Goal: Task Accomplishment & Management: Manage account settings

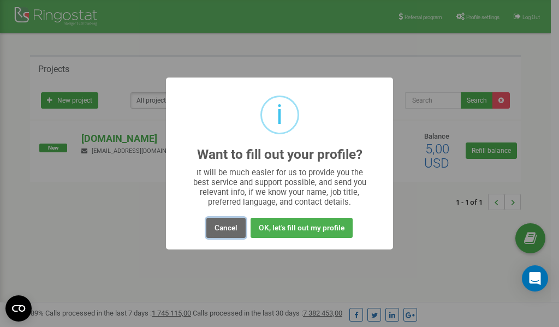
click at [225, 225] on button "Cancel" at bounding box center [225, 228] width 39 height 20
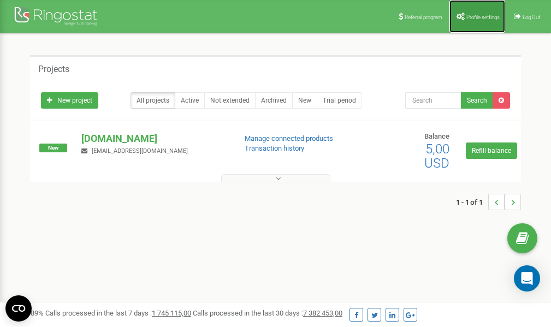
click at [479, 14] on span "Profile settings" at bounding box center [482, 17] width 33 height 6
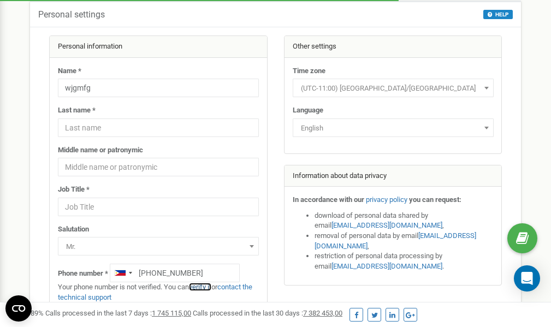
click at [207, 287] on link "verify it" at bounding box center [200, 287] width 22 height 8
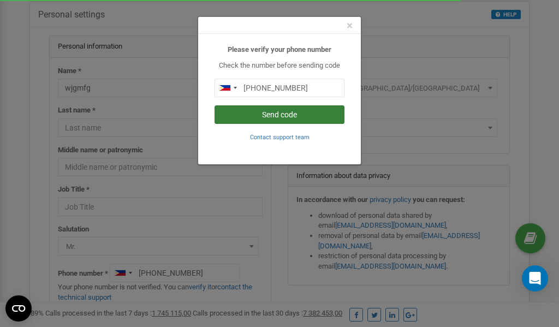
click at [277, 116] on button "Send code" at bounding box center [280, 114] width 130 height 19
